Goal: Task Accomplishment & Management: Manage account settings

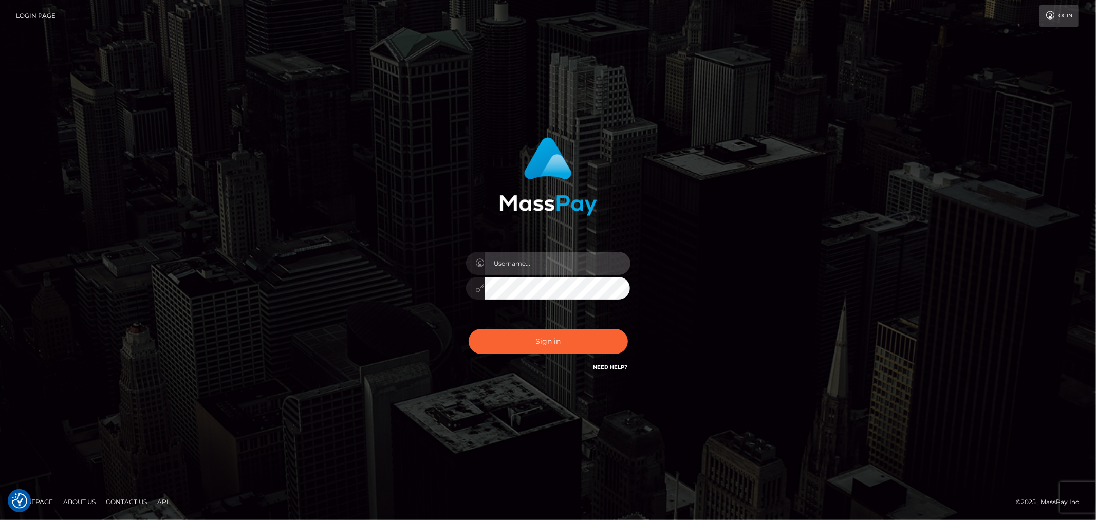
click at [537, 271] on input "text" at bounding box center [558, 263] width 146 height 23
type input "Raymundo.xcite"
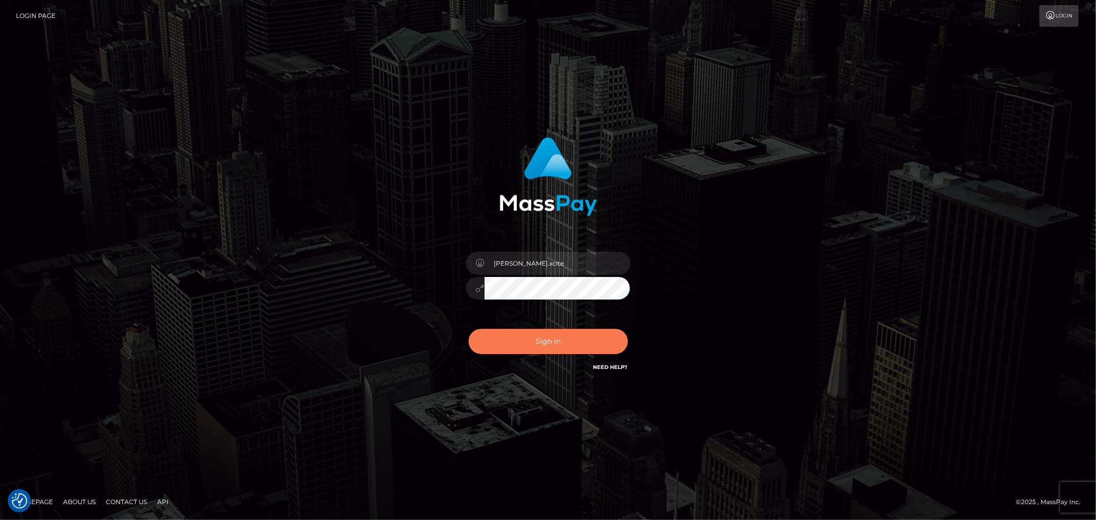
click at [595, 334] on button "Sign in" at bounding box center [548, 341] width 159 height 25
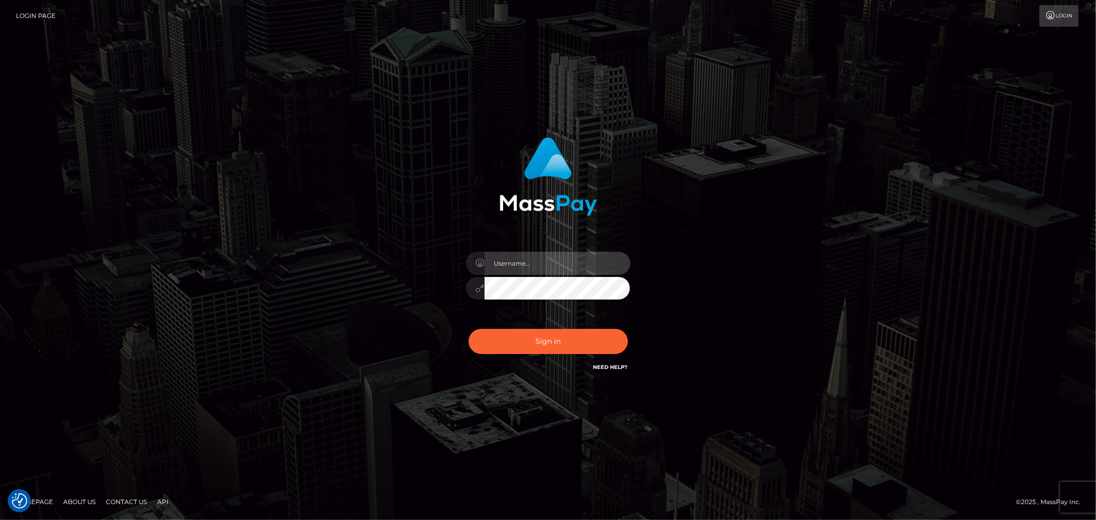
click at [594, 270] on input "text" at bounding box center [558, 263] width 146 height 23
type input "Raymundo.xcite"
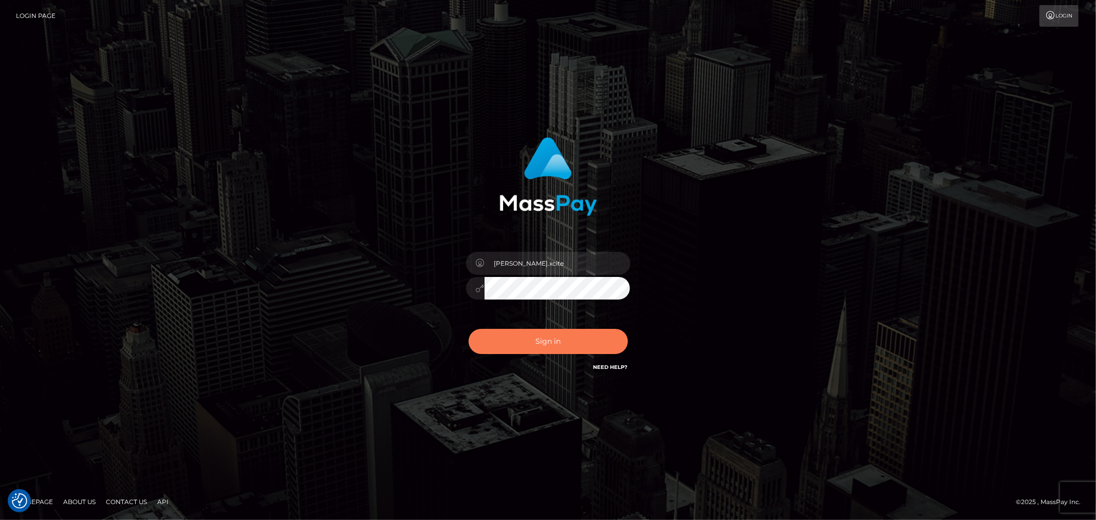
click at [559, 347] on button "Sign in" at bounding box center [548, 341] width 159 height 25
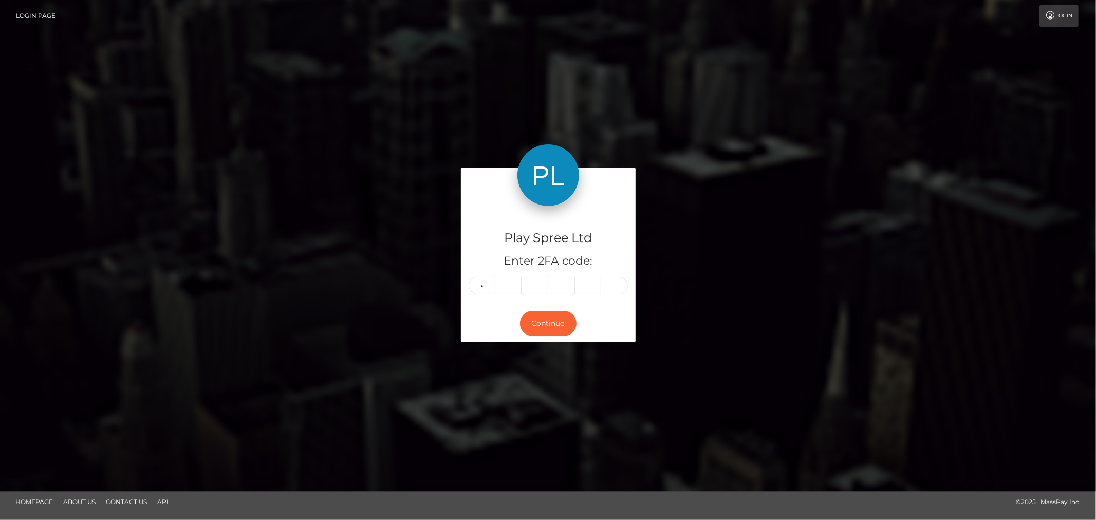
type input "9"
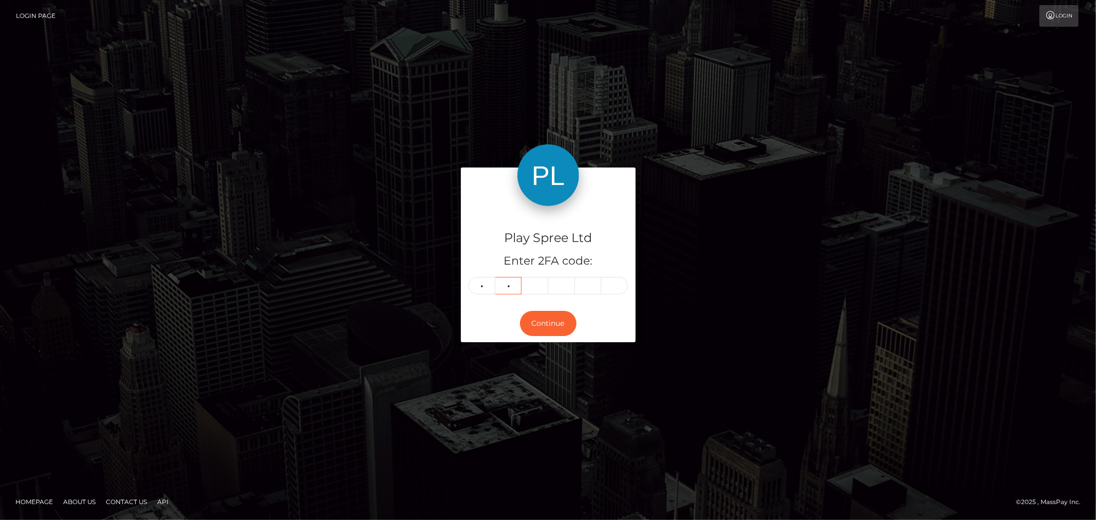
type input "0"
type input "3"
type input "4"
type input "1"
type input "5"
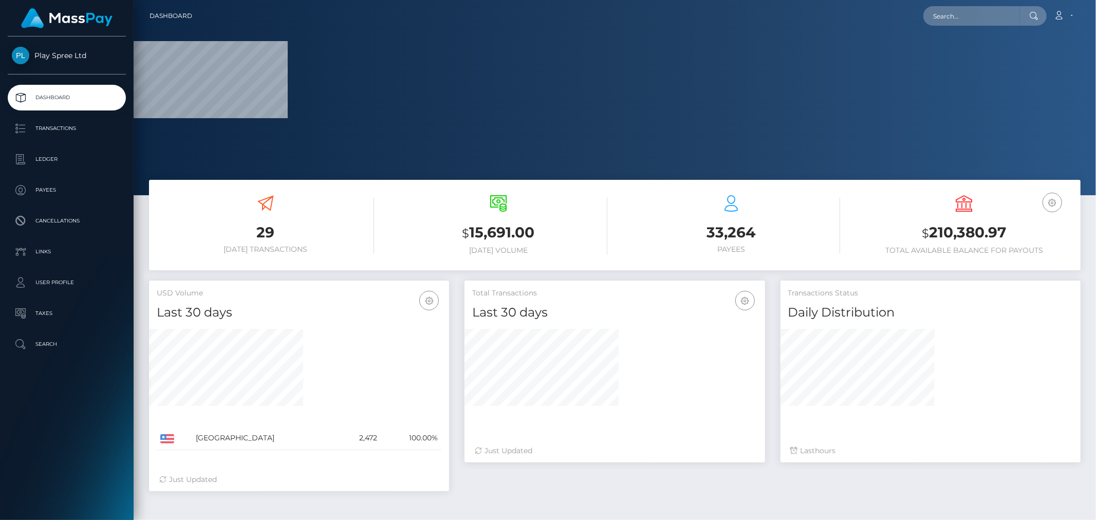
click at [972, 234] on h3 "$ 210,380.97" at bounding box center [964, 233] width 217 height 21
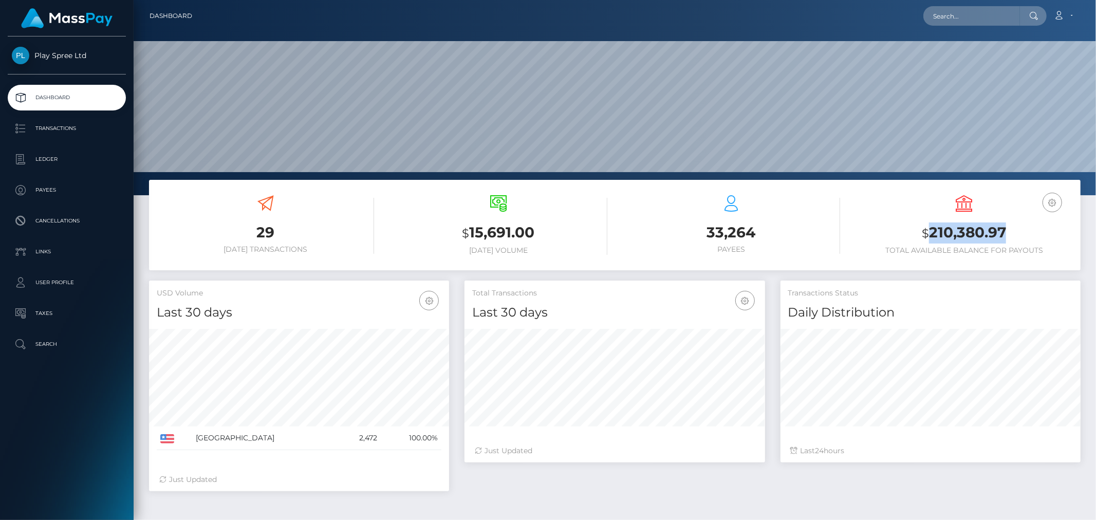
click at [972, 234] on h3 "$ 210,380.97" at bounding box center [964, 233] width 217 height 21
copy div "$ 210,380.97"
